Goal: Task Accomplishment & Management: Manage account settings

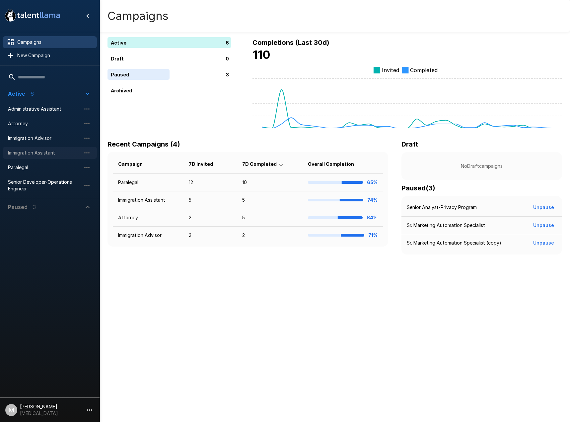
click at [45, 154] on span "Immigration Assistant" at bounding box center [44, 152] width 73 height 7
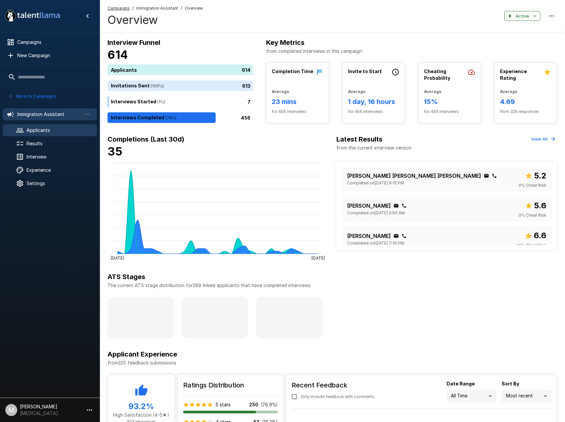
click at [49, 132] on span "Applicants" at bounding box center [59, 130] width 65 height 7
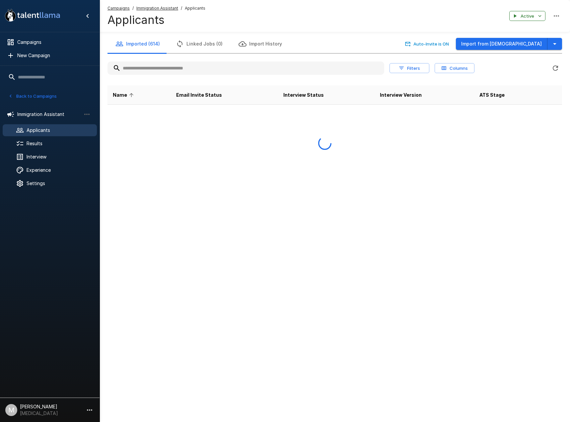
click at [52, 128] on span "Applicants" at bounding box center [59, 130] width 65 height 7
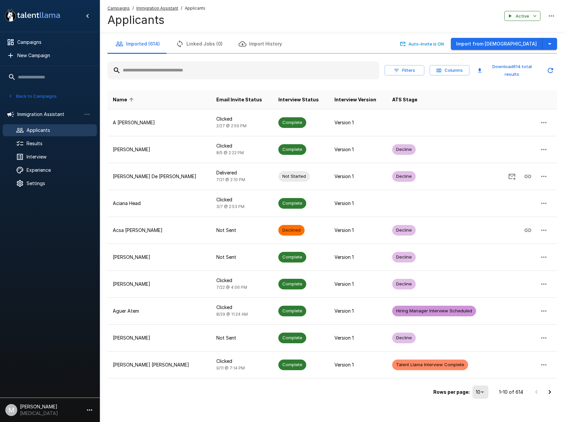
click at [138, 75] on input "text" at bounding box center [244, 70] width 272 height 12
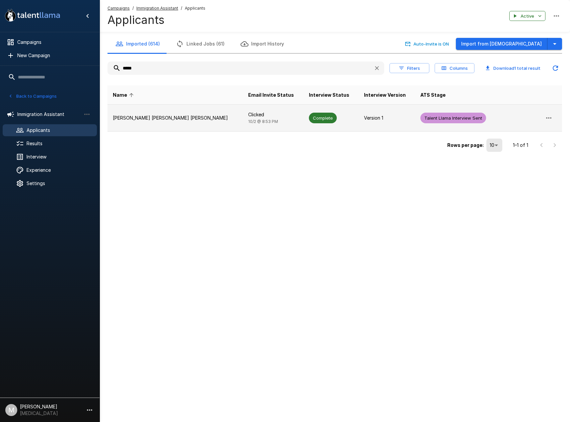
type input "*****"
click at [157, 116] on p "[PERSON_NAME] [PERSON_NAME] [PERSON_NAME]" at bounding box center [175, 118] width 125 height 7
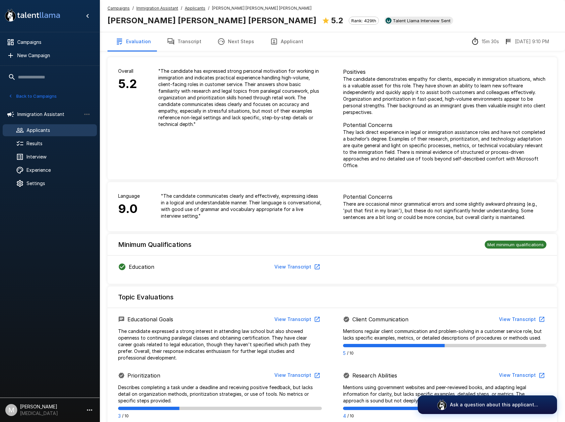
click at [168, 41] on icon "button" at bounding box center [171, 41] width 7 height 7
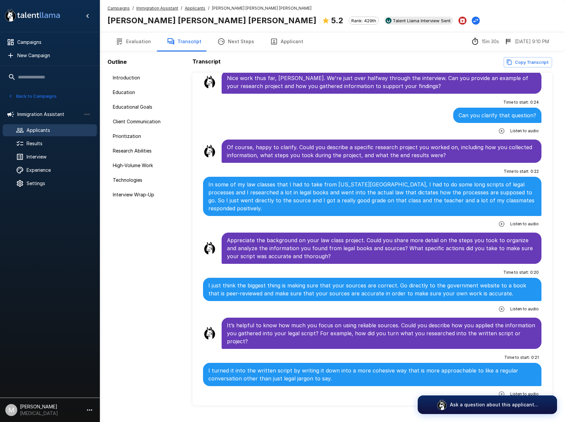
scroll to position [929, 0]
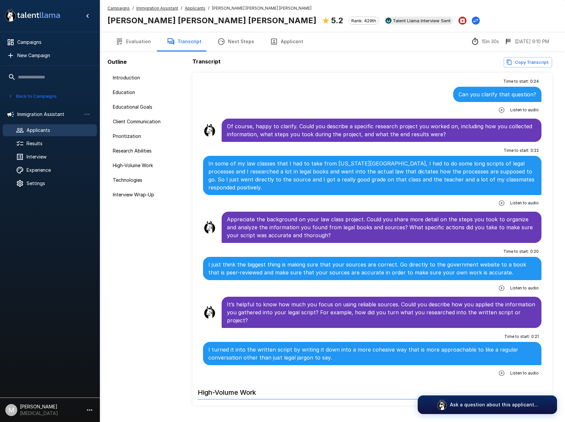
click at [288, 45] on button "Applicant" at bounding box center [286, 41] width 49 height 19
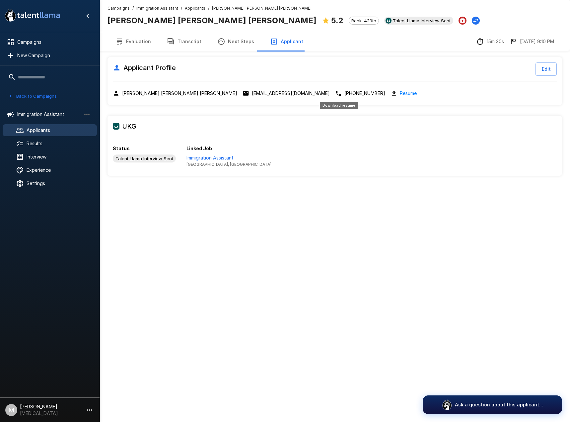
click at [400, 94] on link "Resume" at bounding box center [408, 93] width 17 height 8
click at [200, 156] on p "Immigration Assistant" at bounding box center [229, 157] width 85 height 7
click at [188, 43] on button "Transcript" at bounding box center [184, 41] width 50 height 19
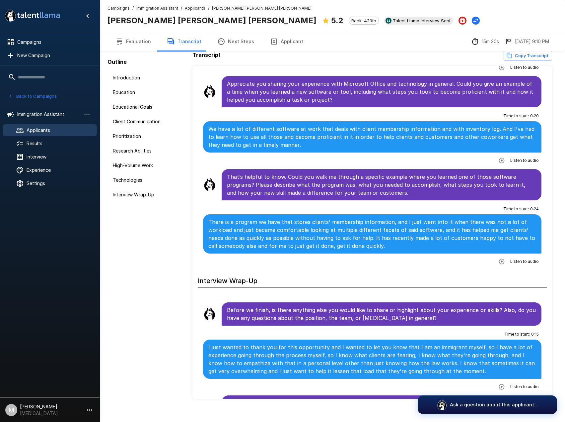
scroll to position [15, 0]
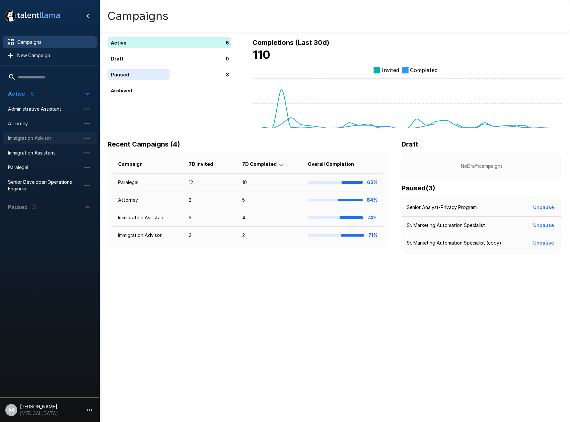
click at [28, 139] on span "Immigration Advisor" at bounding box center [44, 138] width 73 height 7
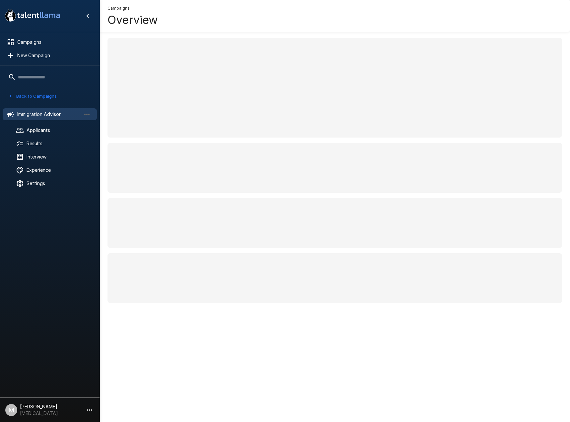
click at [22, 150] on ul "Immigration Advisor Applicants Results Interview Experience Settings" at bounding box center [50, 148] width 100 height 90
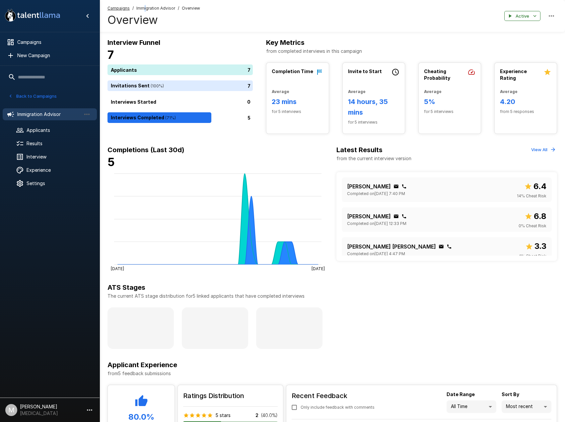
click at [144, 9] on span "Immigration Advisor" at bounding box center [155, 8] width 39 height 7
click at [106, 7] on div "Campaigns / Immigration Advisor / Overview Overview Active" at bounding box center [333, 16] width 466 height 32
click at [114, 8] on u "Campaigns" at bounding box center [119, 8] width 22 height 5
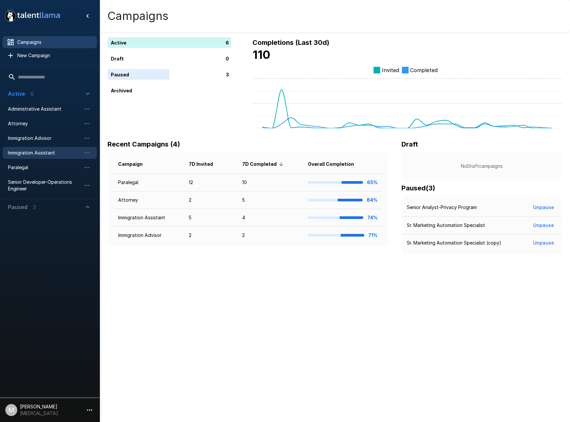
click at [36, 153] on span "Immigration Assistant" at bounding box center [44, 152] width 73 height 7
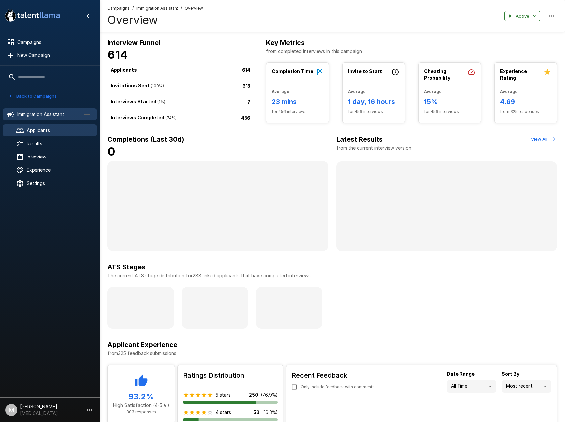
click at [52, 131] on span "Applicants" at bounding box center [59, 130] width 65 height 7
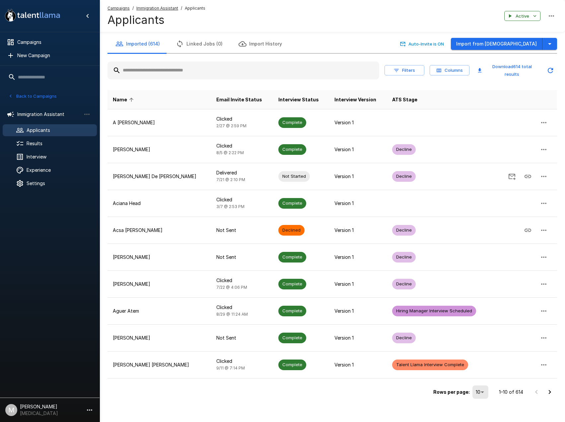
drag, startPoint x: 176, startPoint y: 69, endPoint x: 177, endPoint y: 65, distance: 3.7
click at [177, 67] on input "text" at bounding box center [244, 70] width 272 height 12
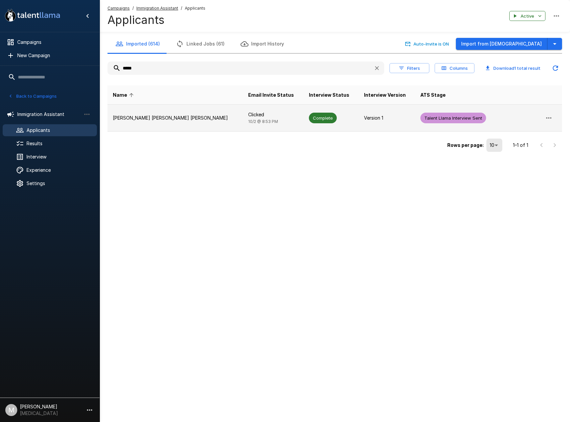
type input "*****"
click at [248, 123] on span "[DATE] 8:53 PM" at bounding box center [263, 121] width 30 height 5
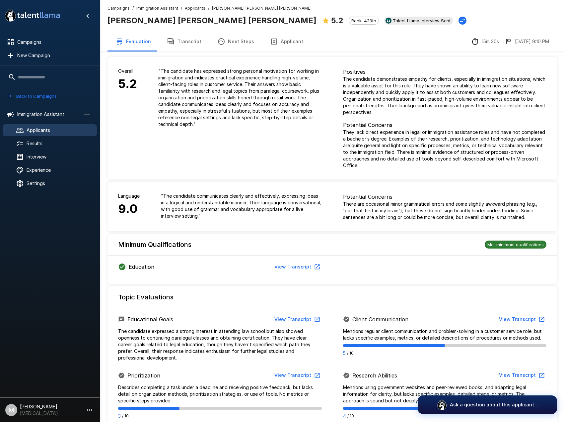
click at [187, 44] on button "Transcript" at bounding box center [184, 41] width 50 height 19
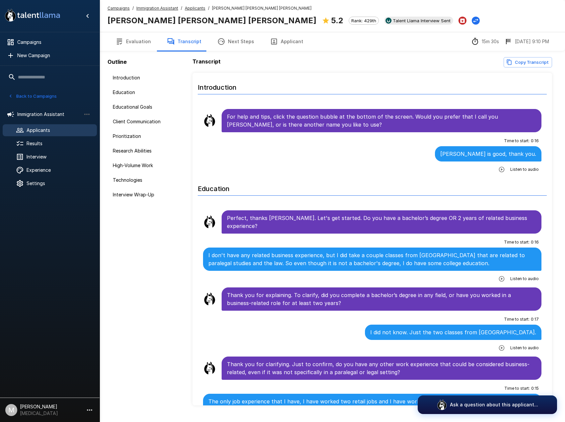
click at [499, 170] on icon "button" at bounding box center [502, 169] width 7 height 7
